Goal: Use online tool/utility: Utilize a website feature to perform a specific function

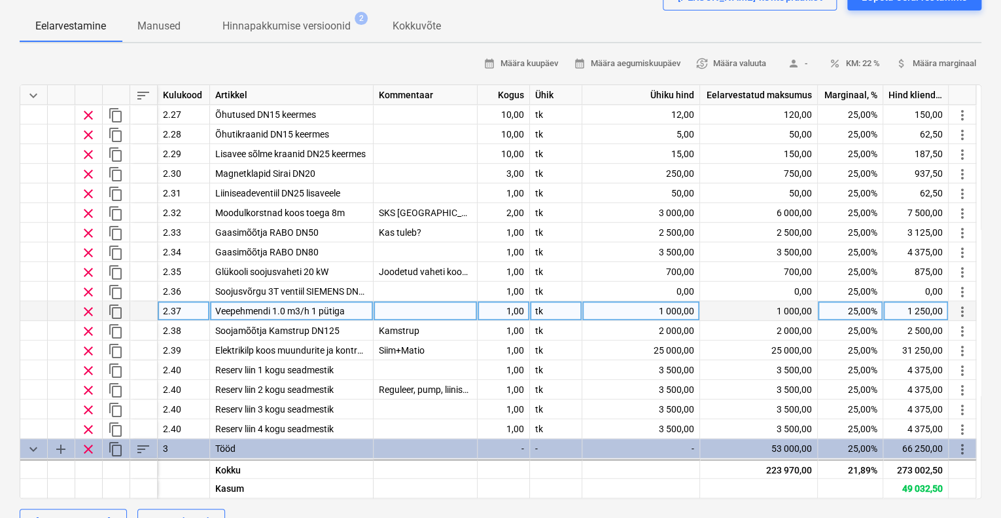
scroll to position [684, 0]
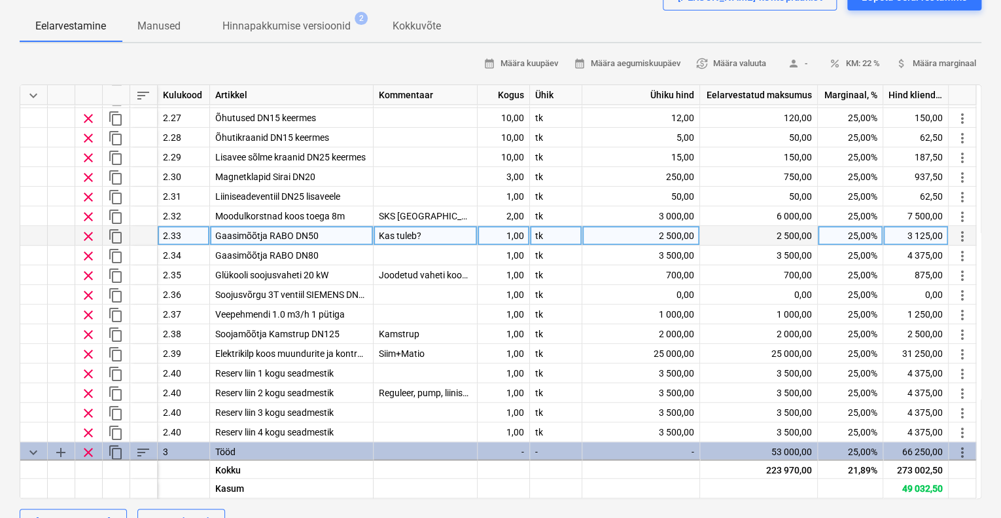
click at [673, 233] on div "2 500,00" at bounding box center [641, 236] width 118 height 20
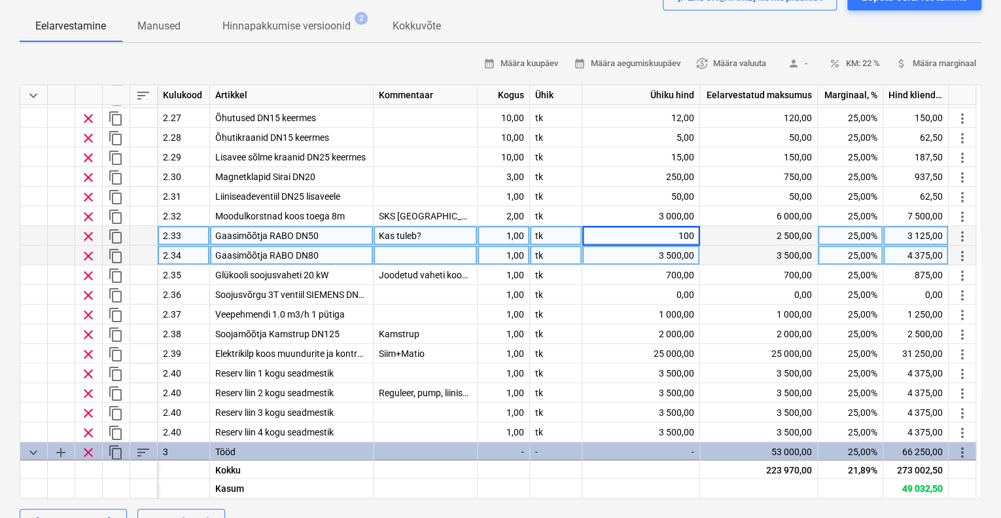
type input "1000"
click at [694, 251] on div "3 500,00" at bounding box center [641, 255] width 118 height 20
type textarea "x"
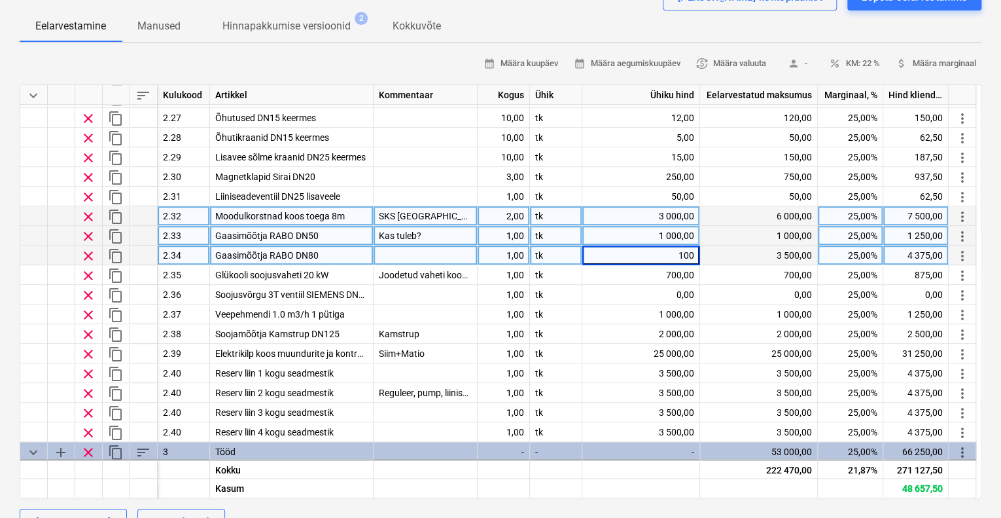
type input "1000"
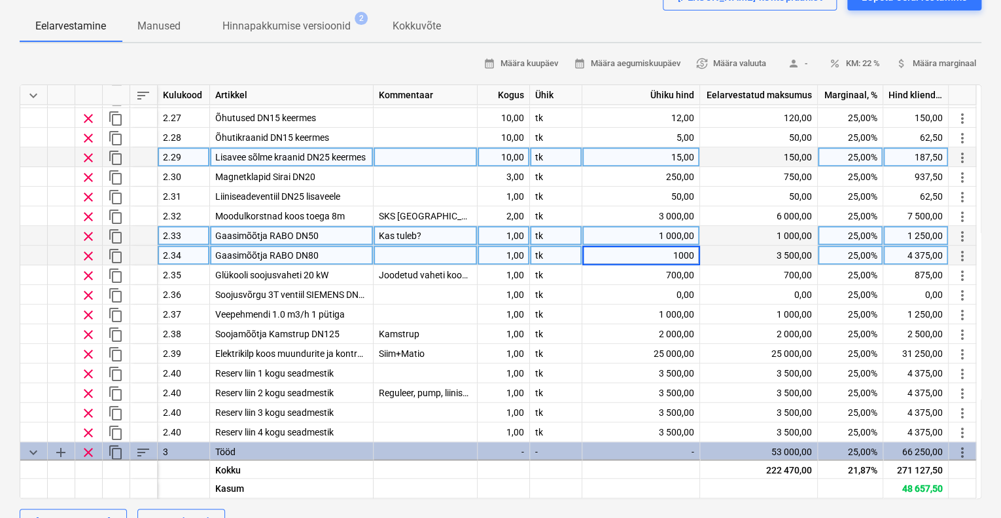
click at [733, 164] on div "150,00" at bounding box center [759, 157] width 118 height 20
type textarea "x"
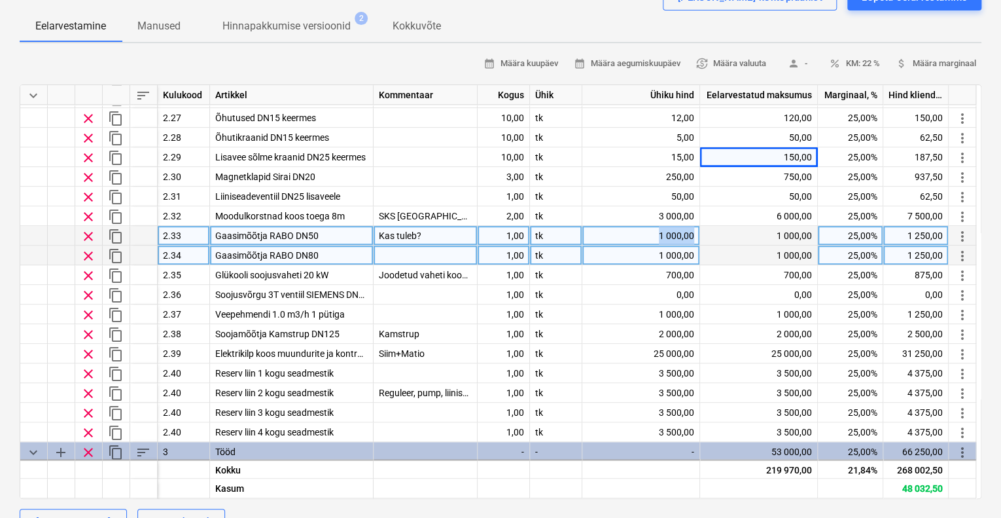
drag, startPoint x: 612, startPoint y: 232, endPoint x: 698, endPoint y: 227, distance: 85.9
click at [698, 227] on div "1 000,00" at bounding box center [641, 236] width 118 height 20
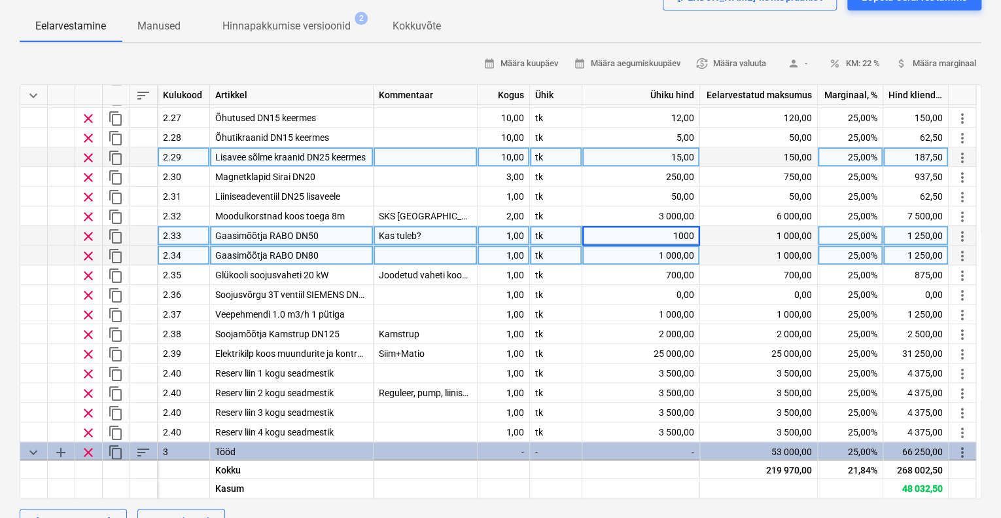
drag, startPoint x: 698, startPoint y: 227, endPoint x: 631, endPoint y: 145, distance: 105.6
click at [631, 145] on div "keyboard_arrow_down sort Kulukood Artikkel Kommentaar Kogus Ühik Ühiku hind Eel…" at bounding box center [501, 291] width 962 height 414
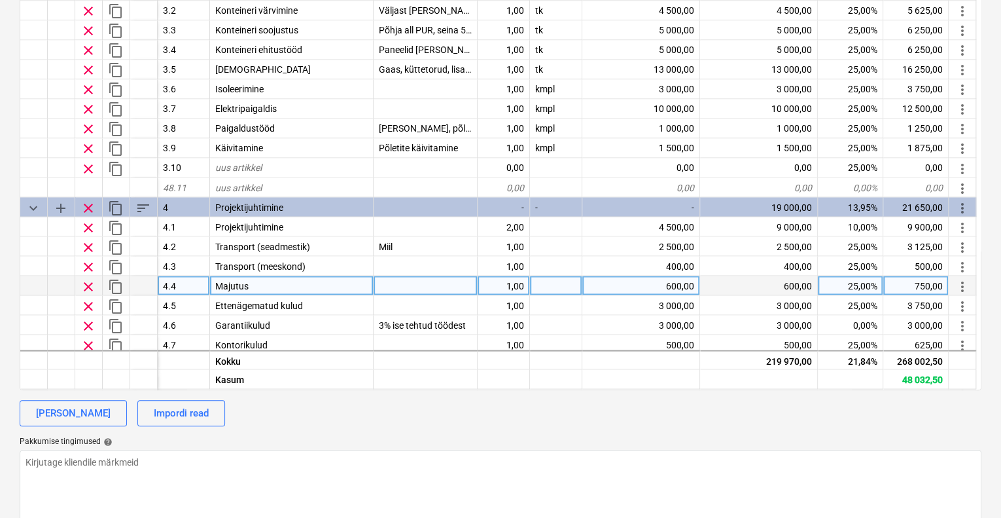
scroll to position [1055, 0]
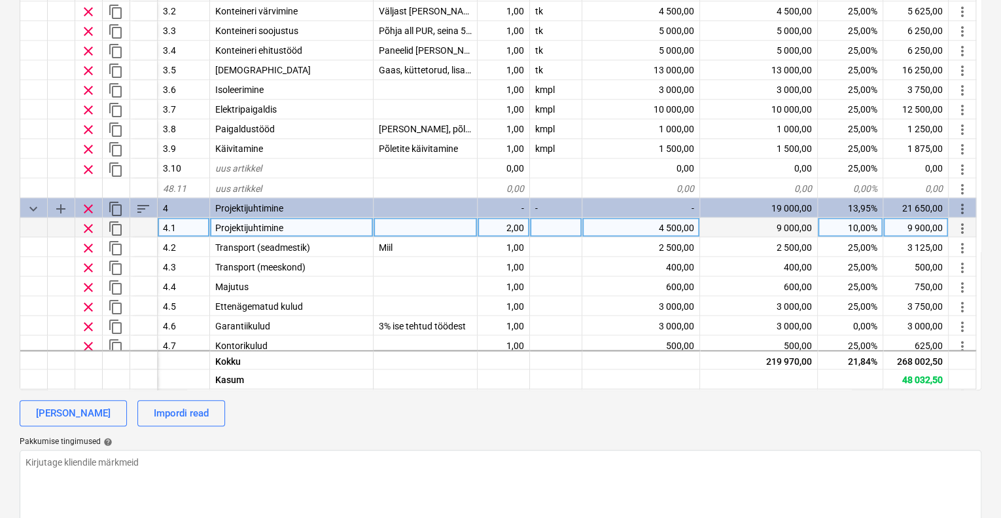
click at [512, 223] on div "2,00" at bounding box center [504, 227] width 52 height 20
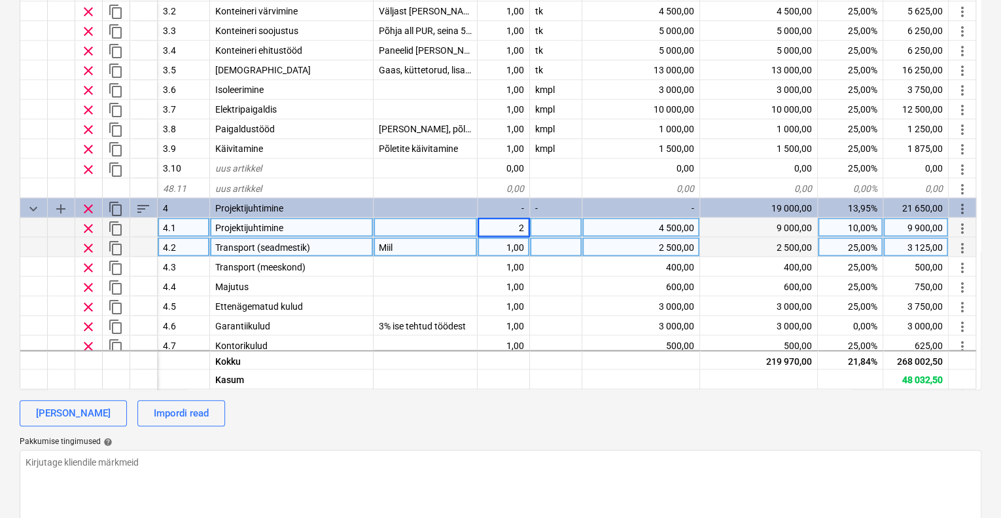
type input "1"
type textarea "x"
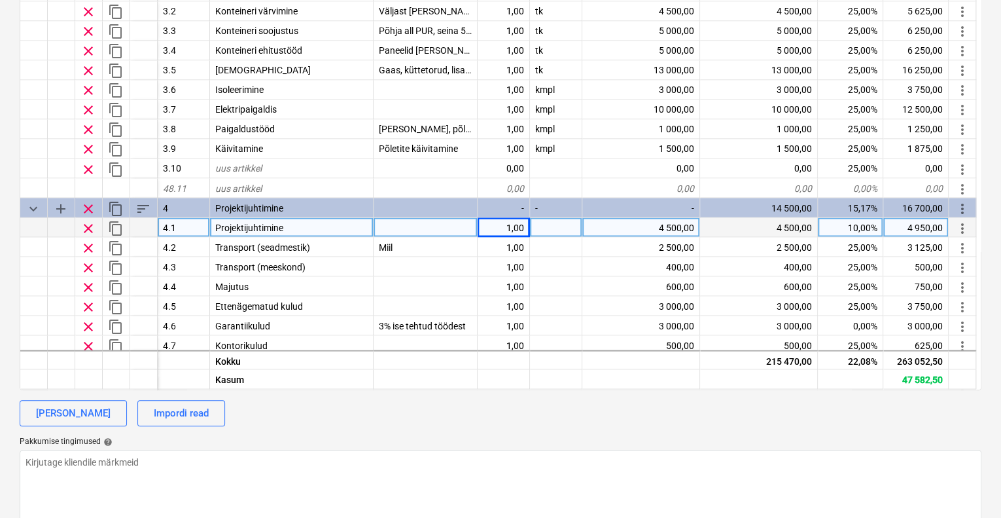
click at [509, 222] on div "1,00" at bounding box center [504, 227] width 52 height 20
type input "2"
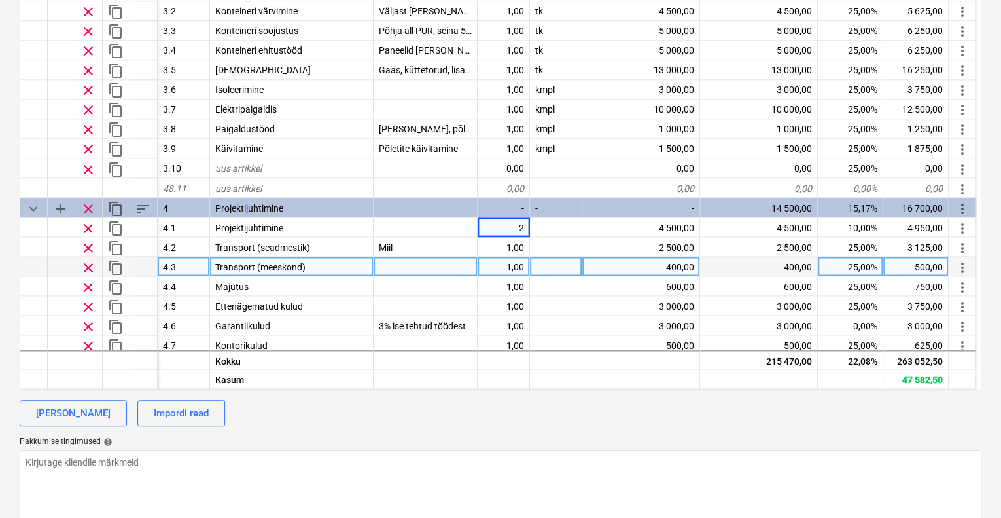
type textarea "x"
click at [593, 272] on div "400,00" at bounding box center [641, 267] width 118 height 20
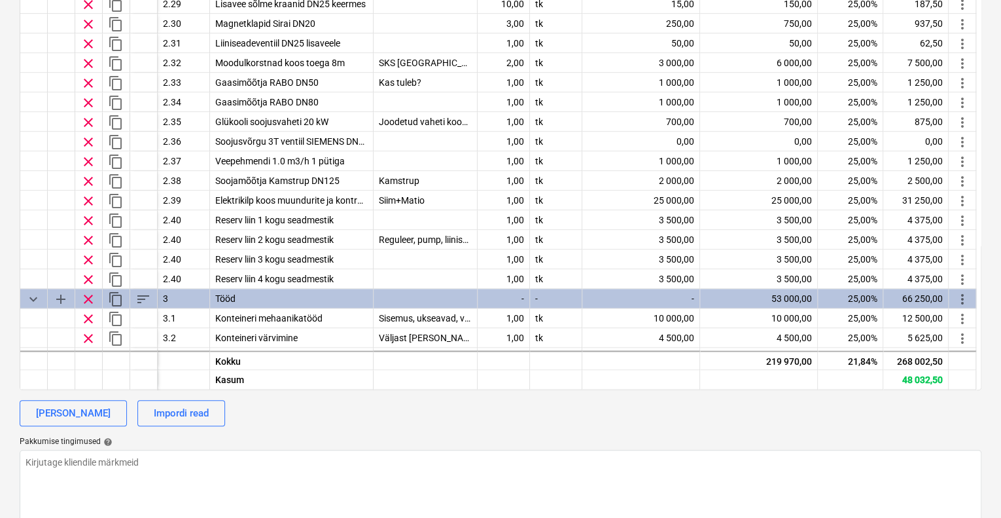
scroll to position [728, 0]
